Goal: Information Seeking & Learning: Learn about a topic

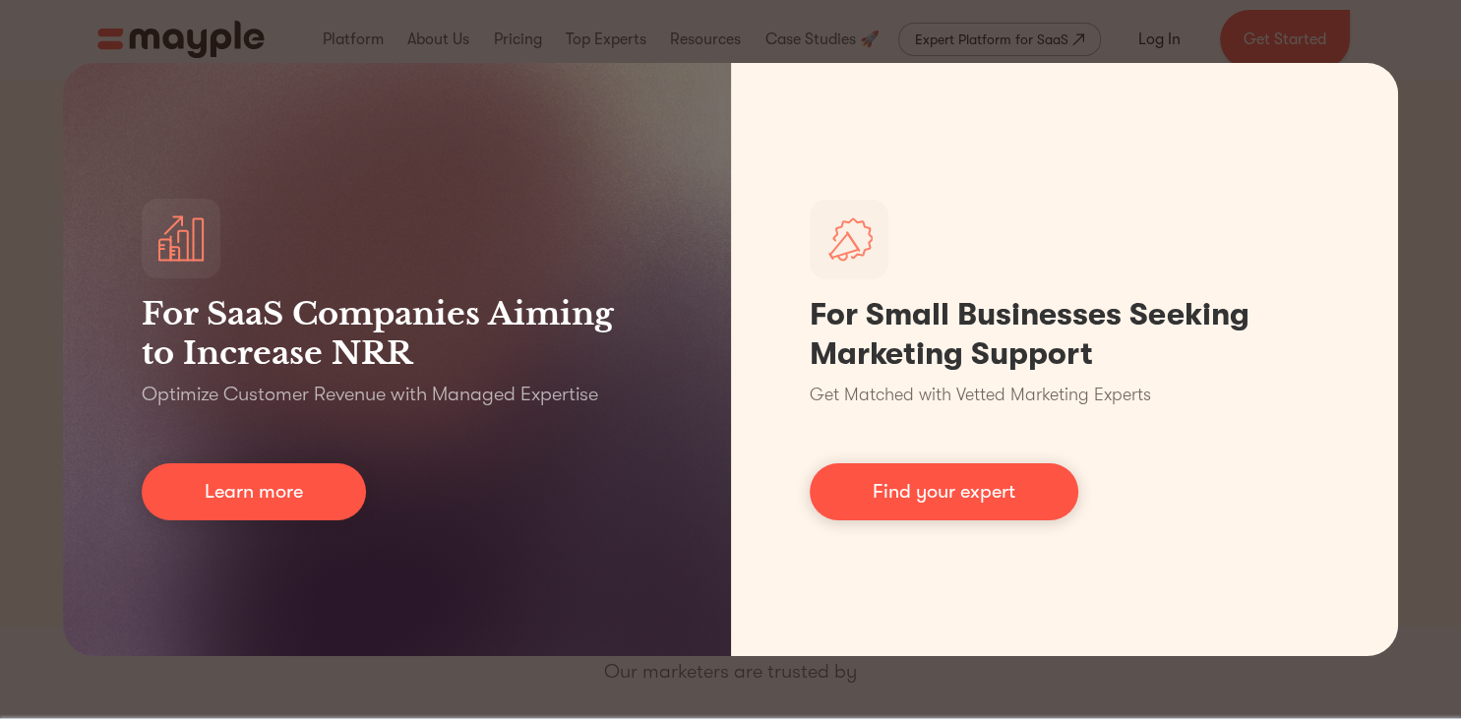
click at [41, 410] on div "For SaaS Companies Aiming to Increase NRR Optimize Customer Revenue with Manage…" at bounding box center [730, 359] width 1461 height 719
click at [31, 443] on div "For SaaS Companies Aiming to Increase NRR Optimize Customer Revenue with Manage…" at bounding box center [730, 359] width 1461 height 719
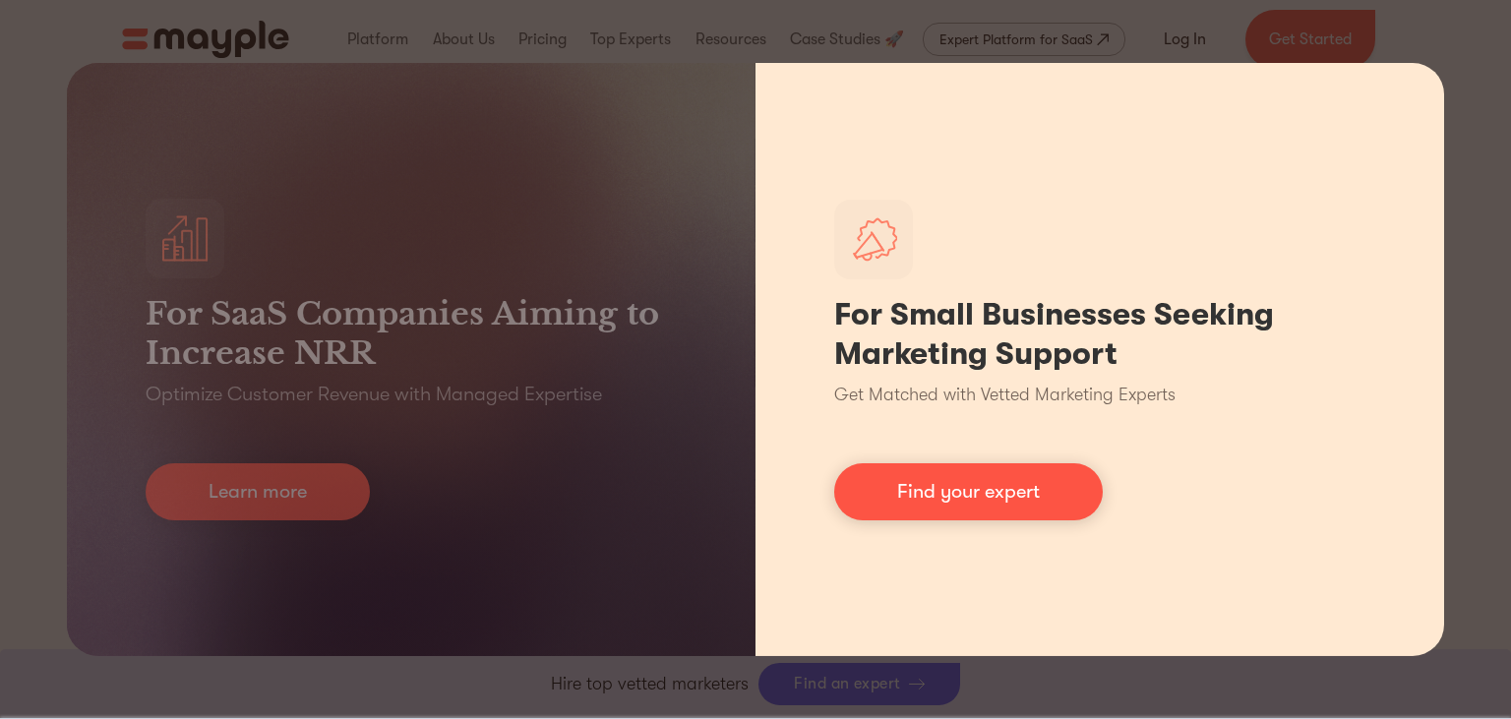
scroll to position [1039, 0]
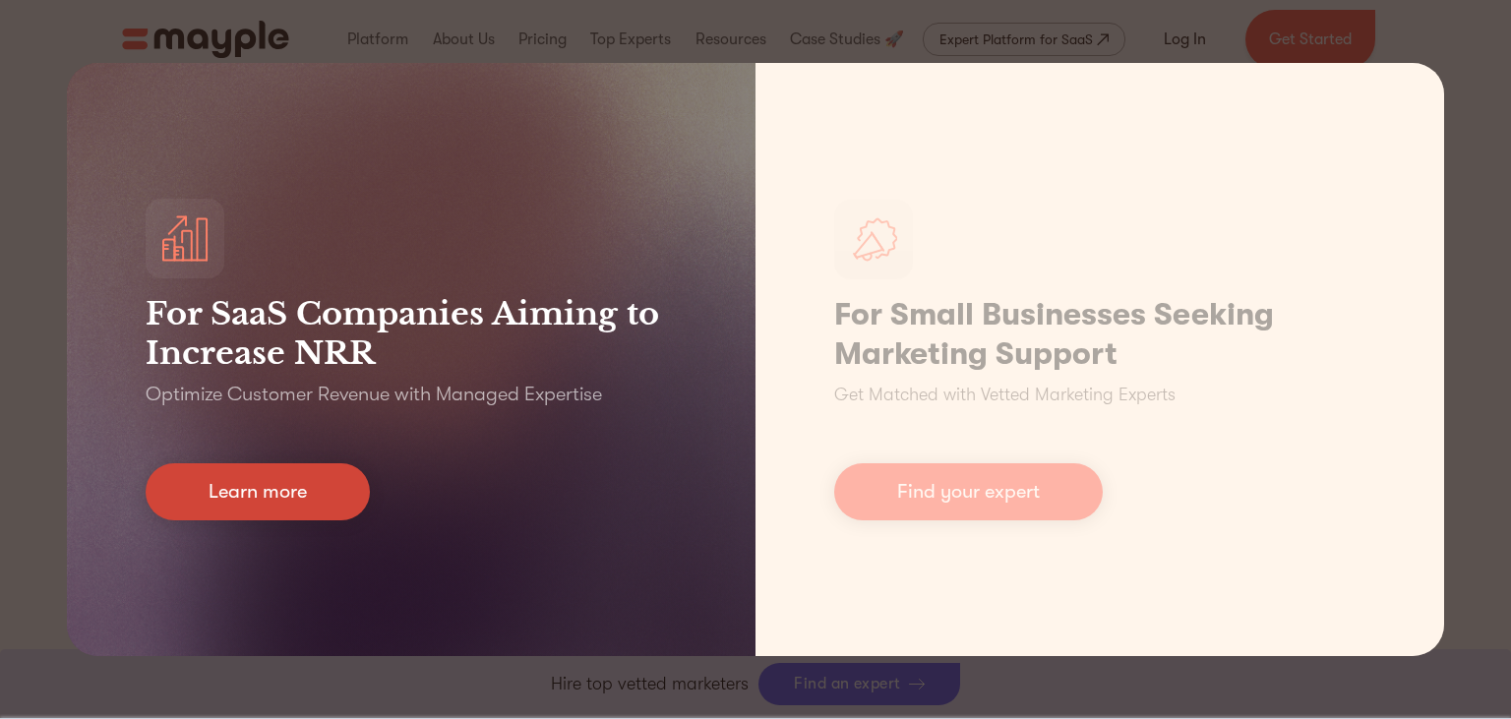
click at [216, 500] on link "Learn more" at bounding box center [258, 491] width 224 height 57
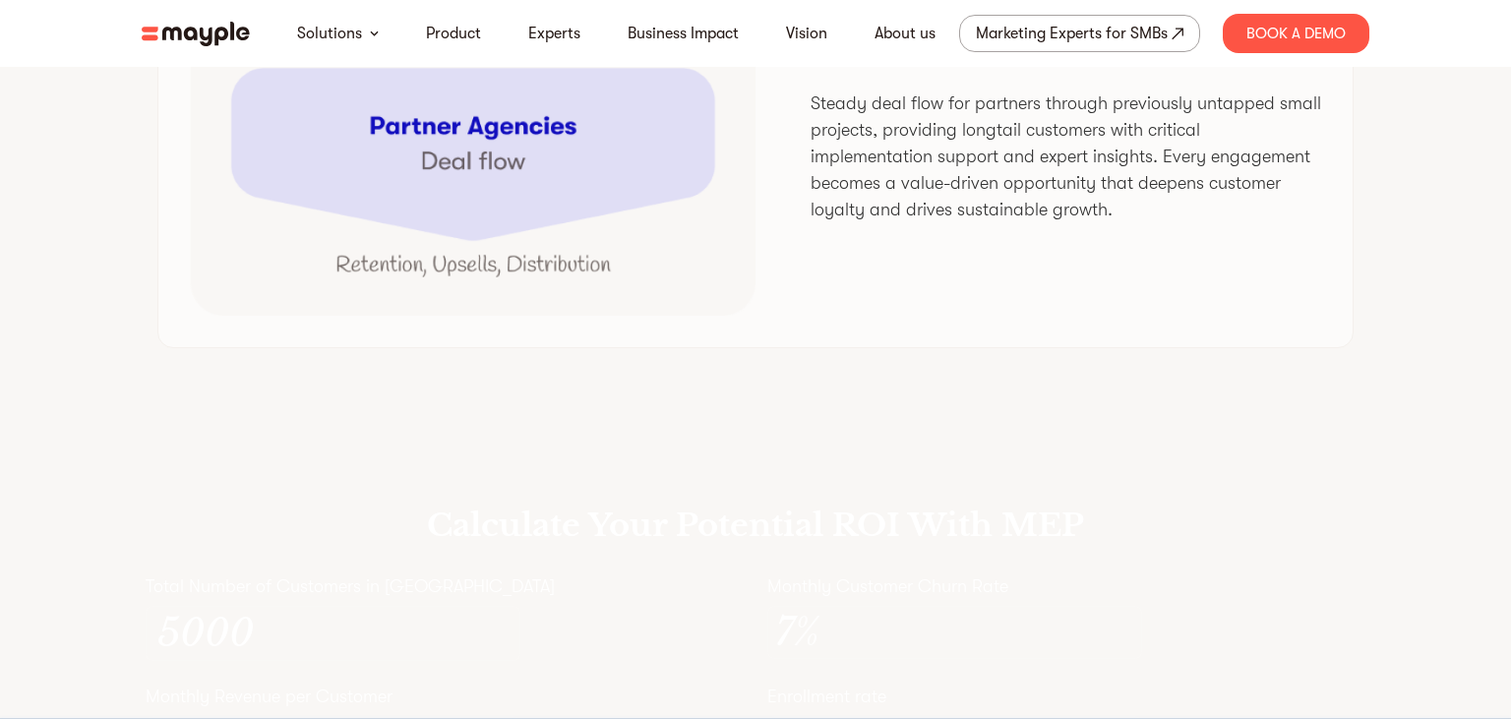
scroll to position [5194, 0]
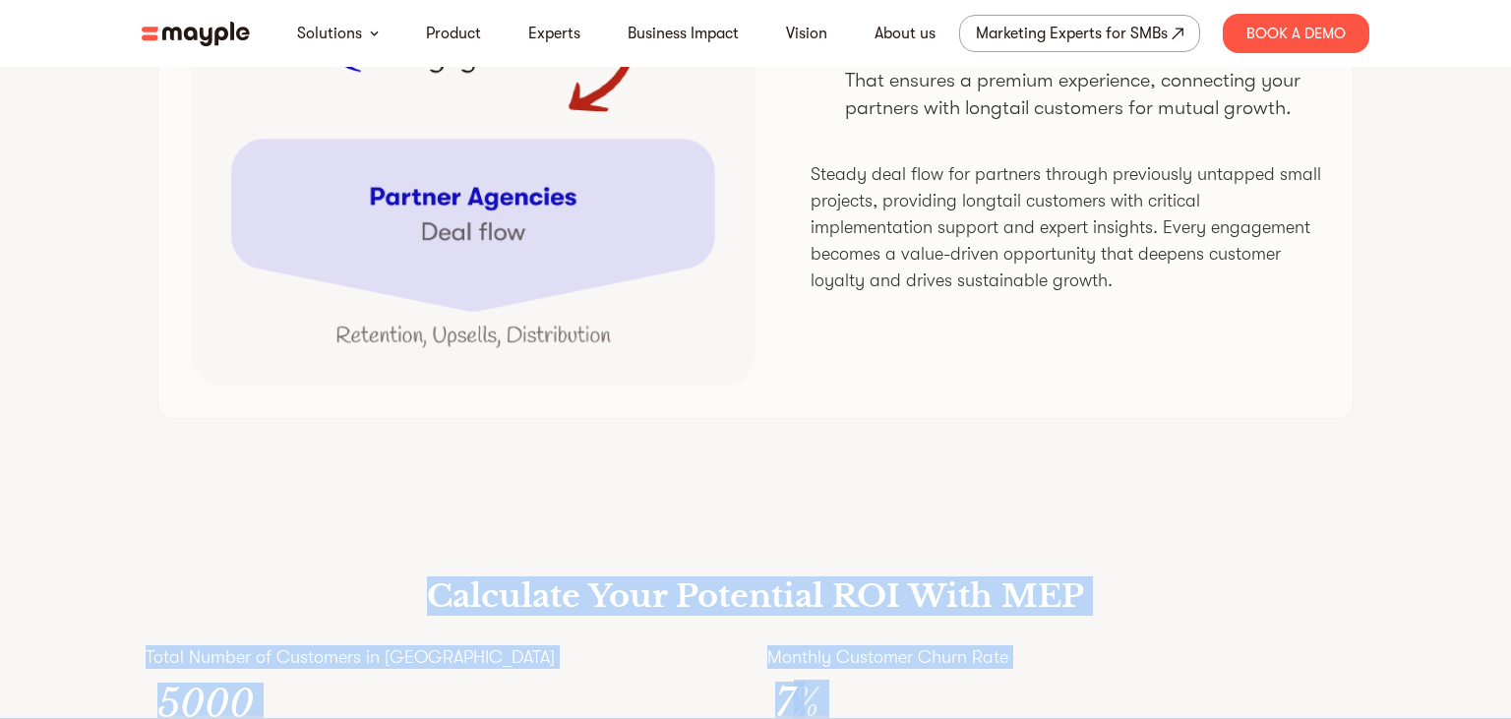
drag, startPoint x: 435, startPoint y: 379, endPoint x: 1217, endPoint y: 579, distance: 807.4
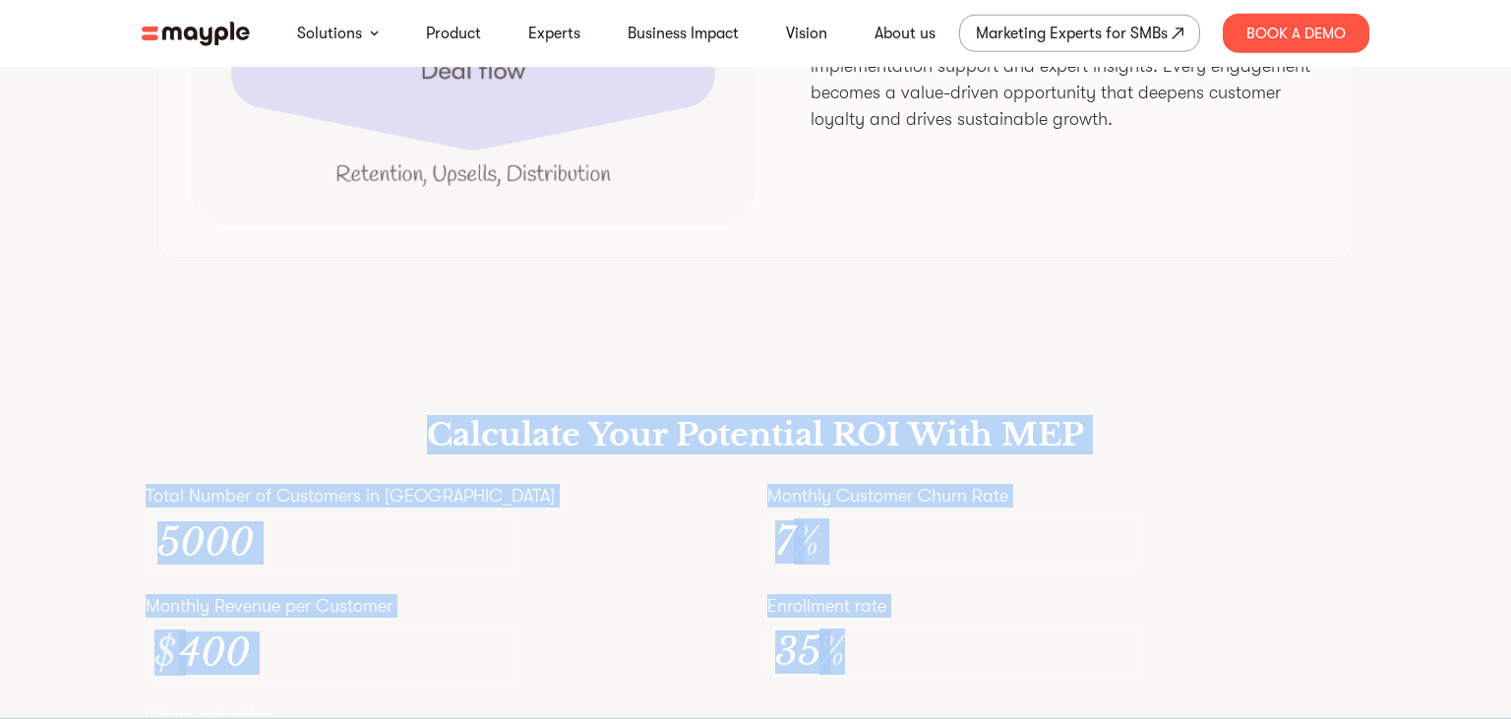
scroll to position [5505, 0]
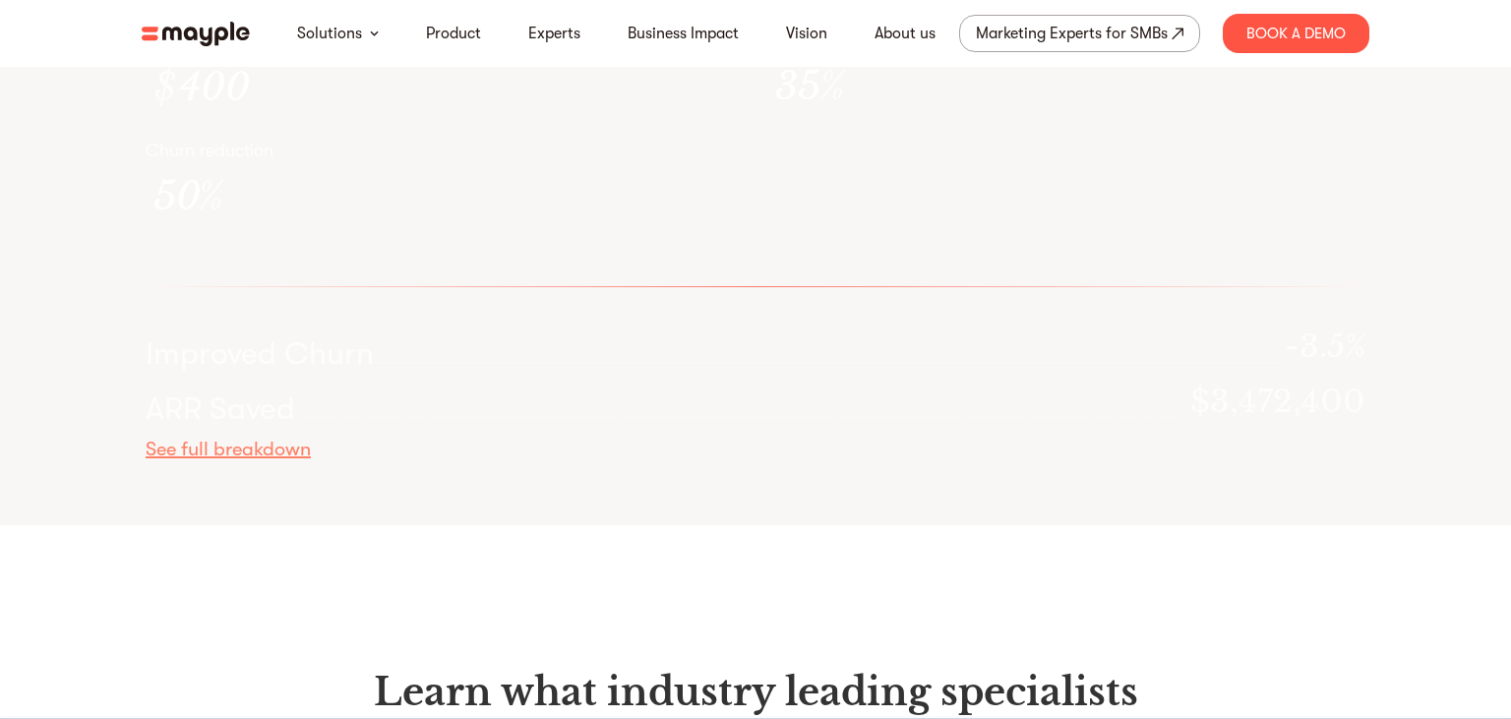
scroll to position [6336, 0]
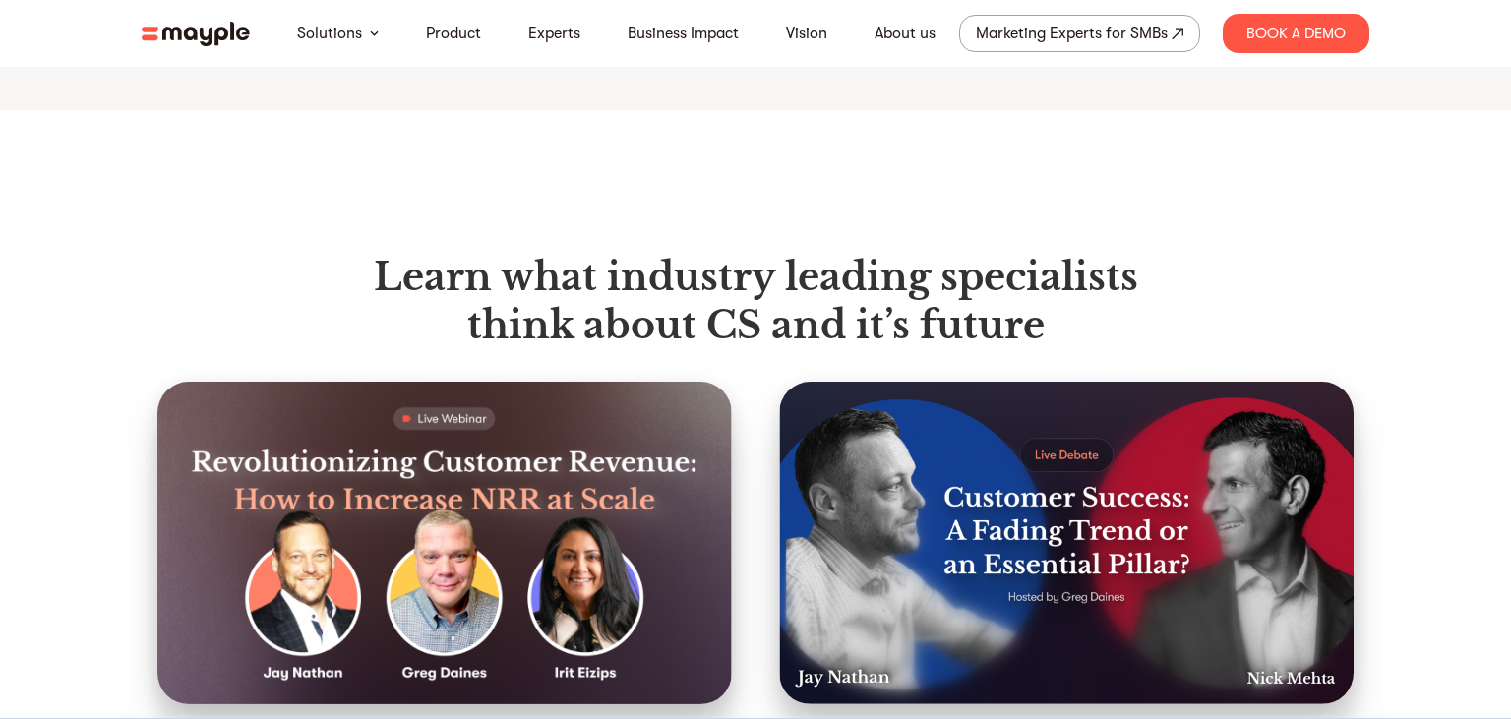
click at [64, 279] on section "Learn what industry leading specialists think about CS and it’s future Revoluti…" at bounding box center [755, 559] width 1511 height 898
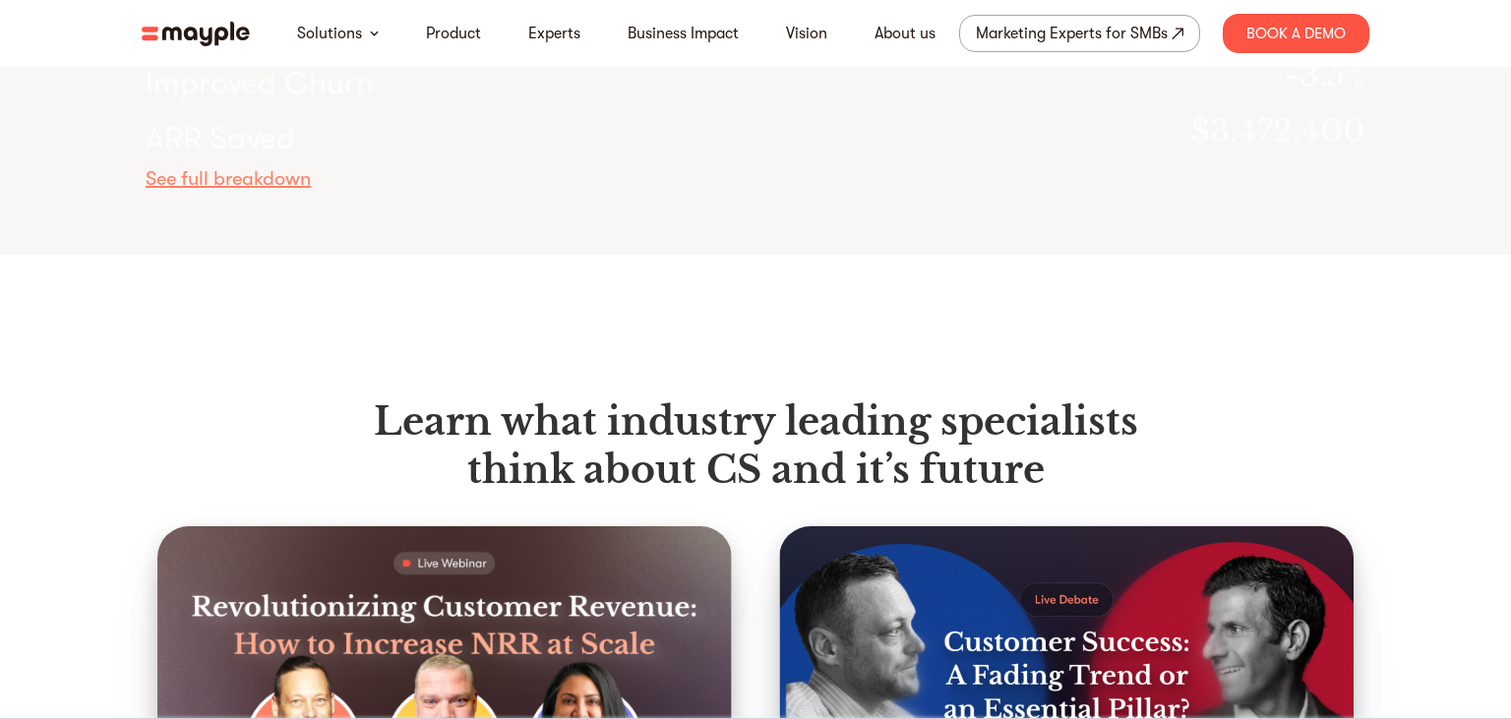
scroll to position [6128, 0]
